Goal: Find contact information: Find contact information

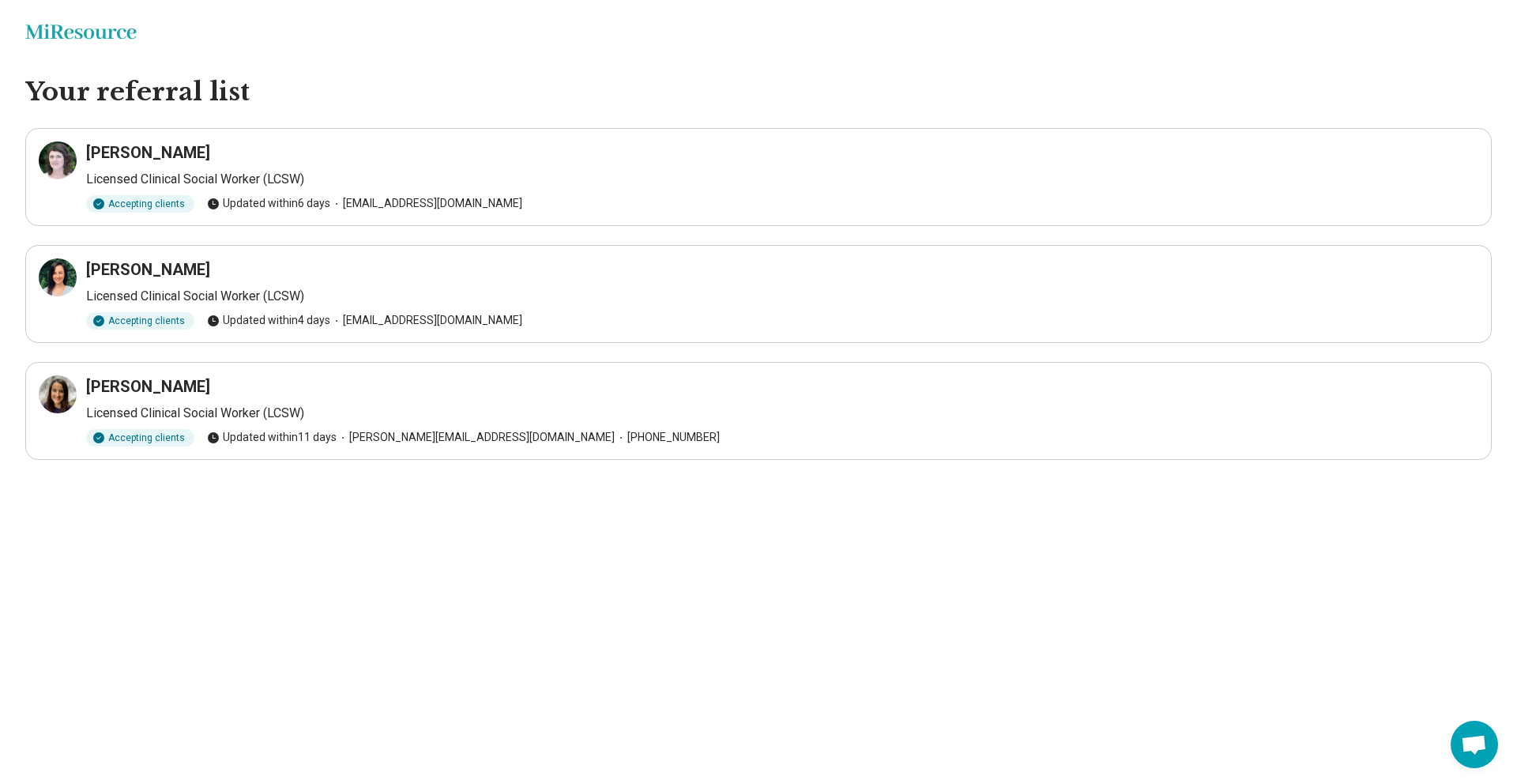
click at [150, 153] on h3 "[PERSON_NAME]" at bounding box center [149, 152] width 124 height 22
click at [62, 170] on div at bounding box center [57, 159] width 38 height 38
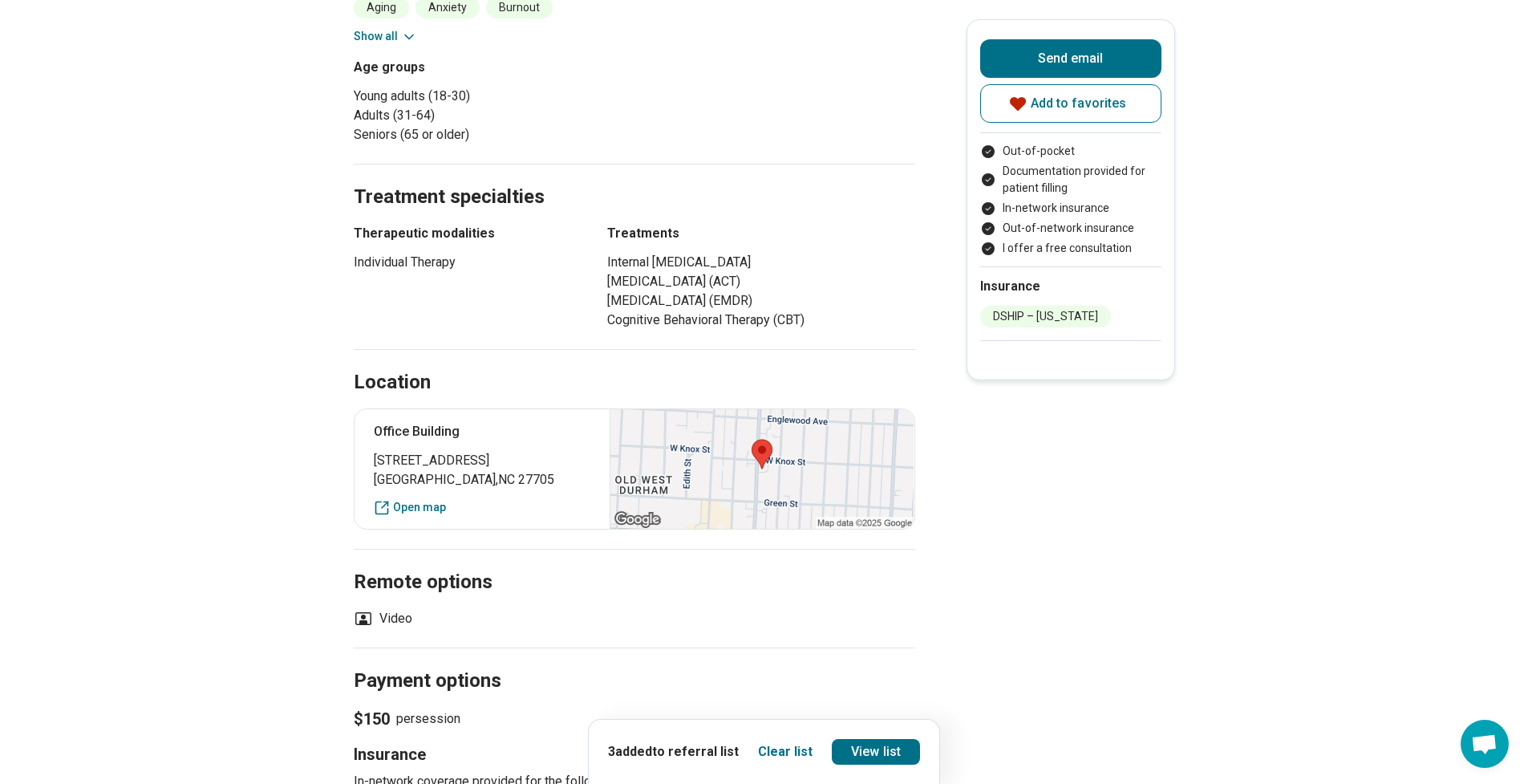
scroll to position [745, 0]
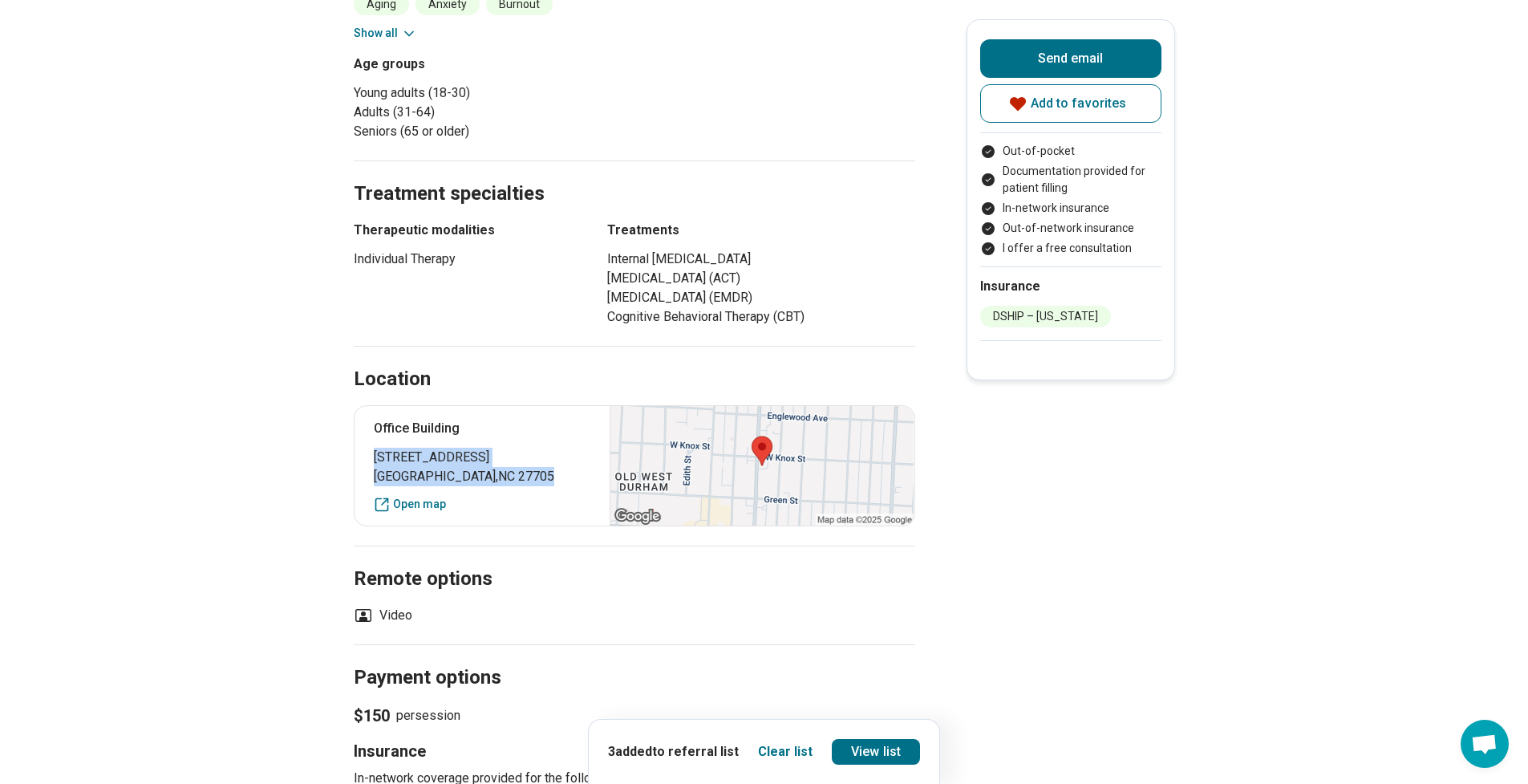
drag, startPoint x: 379, startPoint y: 458, endPoint x: 493, endPoint y: 477, distance: 115.6
click at [493, 477] on p "[STREET_ADDRESS]" at bounding box center [482, 466] width 217 height 38
copy p "[STREET_ADDRESS]"
